Goal: Task Accomplishment & Management: Complete application form

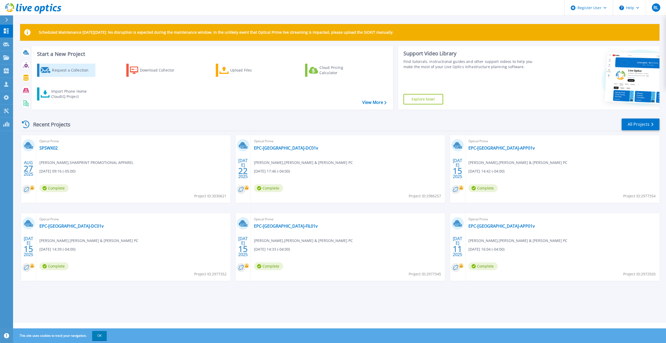
click at [83, 74] on div "Request a Collection" at bounding box center [73, 70] width 42 height 10
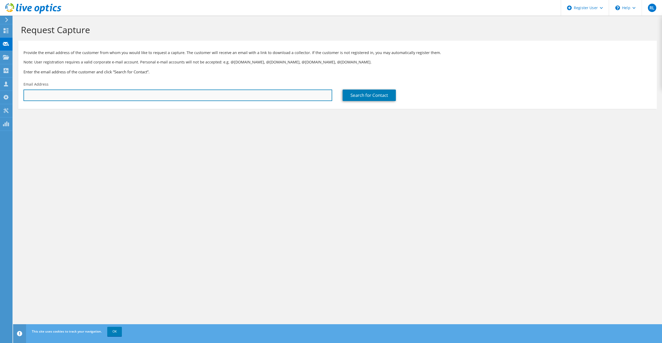
click at [317, 96] on input "text" at bounding box center [177, 94] width 309 height 11
paste input "[EMAIL_ADDRESS][DOMAIN_NAME]"
type input "[EMAIL_ADDRESS][DOMAIN_NAME]"
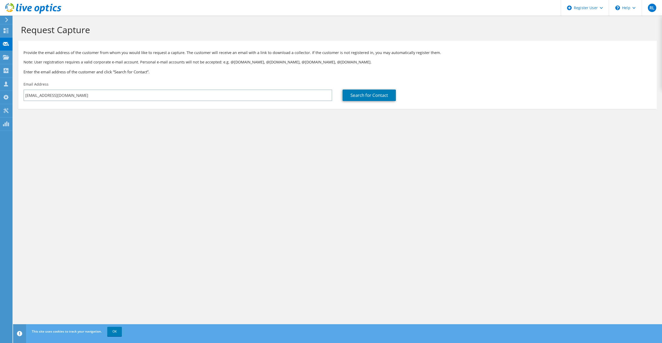
click at [424, 102] on div "Search for Contact" at bounding box center [496, 91] width 319 height 25
click at [376, 102] on div "Search for Contact" at bounding box center [496, 91] width 319 height 25
click at [377, 100] on link "Search for Contact" at bounding box center [369, 94] width 53 height 11
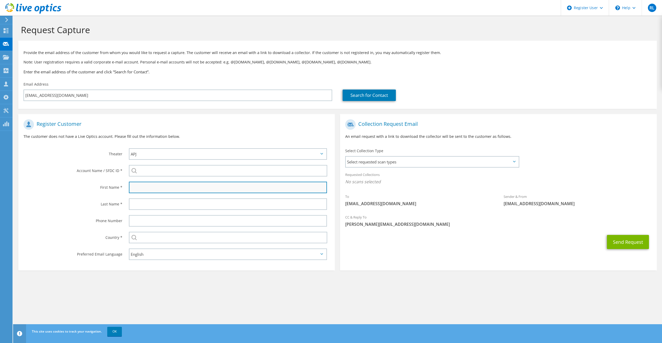
click at [224, 188] on input "text" at bounding box center [228, 187] width 198 height 11
paste input "[PERSON_NAME]"
type input "[PERSON_NAME]"
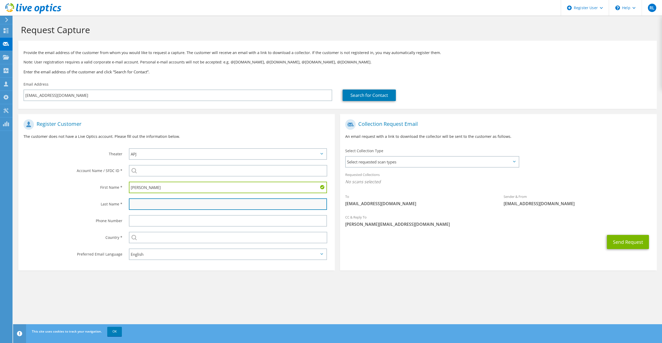
click at [227, 201] on input "text" at bounding box center [228, 203] width 198 height 11
paste input "[PERSON_NAME]"
type input "[PERSON_NAME]"
click at [246, 314] on div "Request Capture Provide the email address of the customer from whom you would l…" at bounding box center [337, 179] width 649 height 327
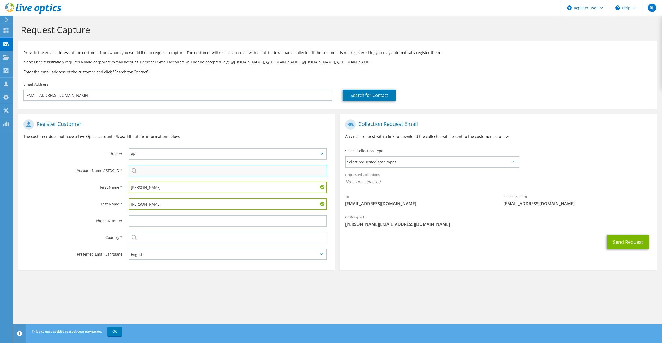
click at [222, 175] on input "search" at bounding box center [228, 170] width 198 height 11
paste input "3493752761"
type input "3493752761"
click at [246, 129] on h1 "Register Customer" at bounding box center [174, 124] width 303 height 10
click at [445, 167] on div "Select requested scan types Server Virtualization Optical Prime AWS Nutanix SC" at bounding box center [432, 161] width 174 height 11
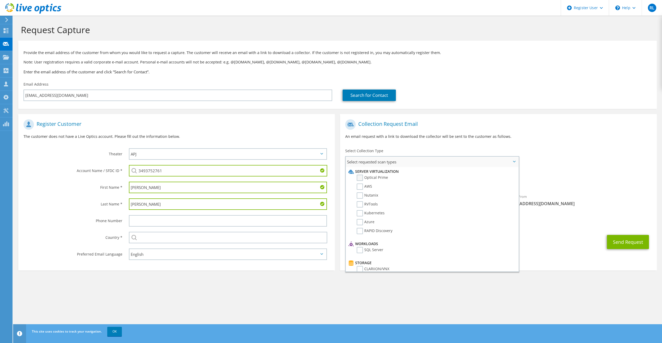
click at [386, 176] on label "Optical Prime" at bounding box center [372, 178] width 31 height 6
click at [0, 0] on input "Optical Prime" at bounding box center [0, 0] width 0 height 0
click at [627, 242] on button "Send Request" at bounding box center [628, 243] width 42 height 14
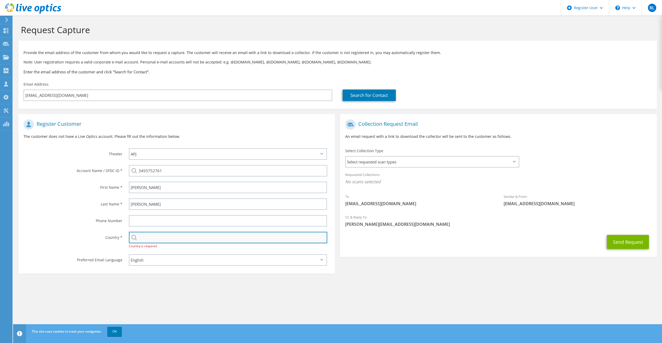
click at [255, 236] on input "text" at bounding box center [228, 237] width 198 height 11
type input "[GEOGRAPHIC_DATA]"
type input "5122282087"
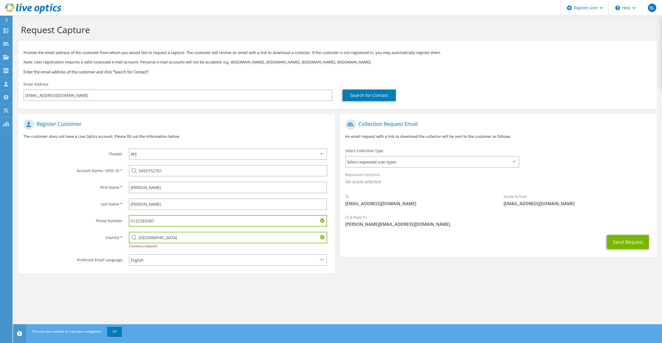
click at [173, 224] on input "5122282087" at bounding box center [228, 220] width 198 height 11
click at [193, 287] on section "Request Capture Provide the email address of the customer from whom you would l…" at bounding box center [337, 159] width 649 height 286
click at [428, 158] on span "Select requested scan types" at bounding box center [432, 162] width 172 height 10
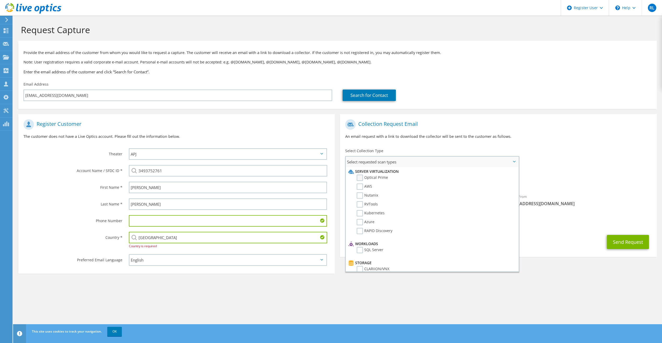
click at [376, 178] on label "Optical Prime" at bounding box center [372, 178] width 31 height 6
click at [0, 0] on input "Optical Prime" at bounding box center [0, 0] width 0 height 0
click at [622, 246] on button "Send Request" at bounding box center [628, 243] width 42 height 14
